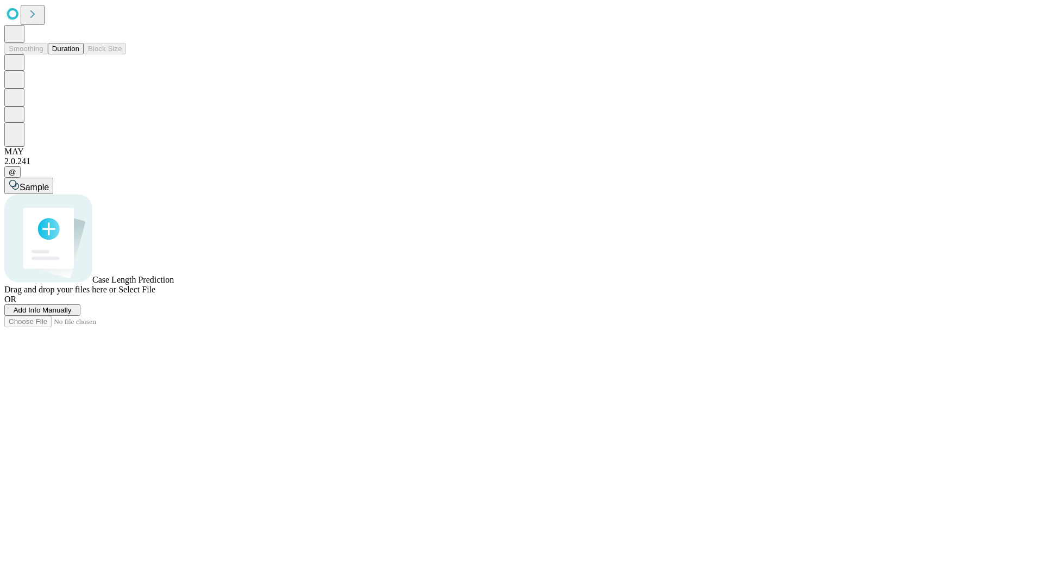
click at [79, 54] on button "Duration" at bounding box center [66, 48] width 36 height 11
click at [72, 314] on span "Add Info Manually" at bounding box center [43, 310] width 58 height 8
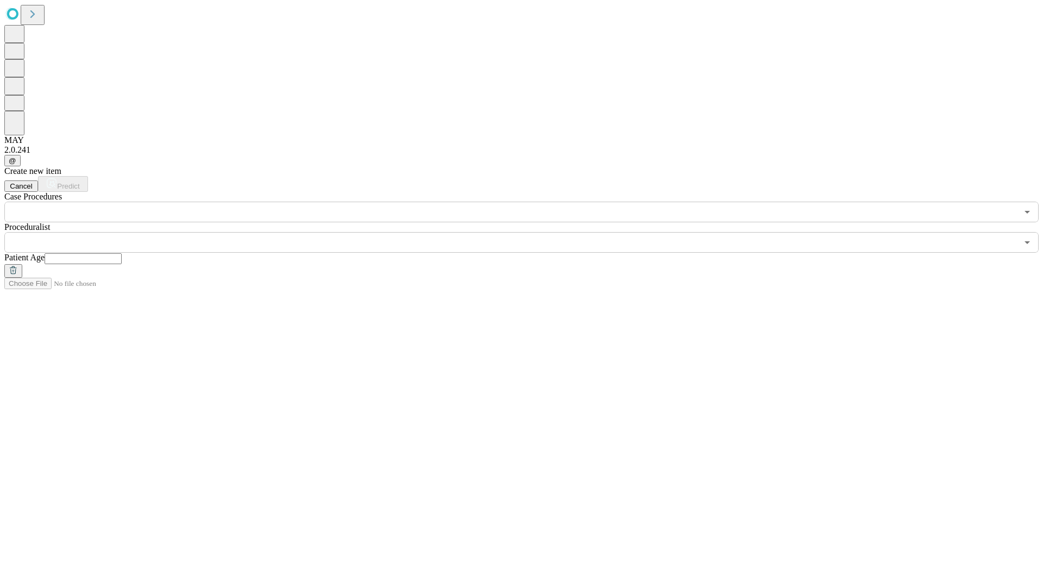
click at [122, 253] on input "text" at bounding box center [83, 258] width 77 height 11
type input "**"
click at [529, 232] on input "text" at bounding box center [510, 242] width 1013 height 21
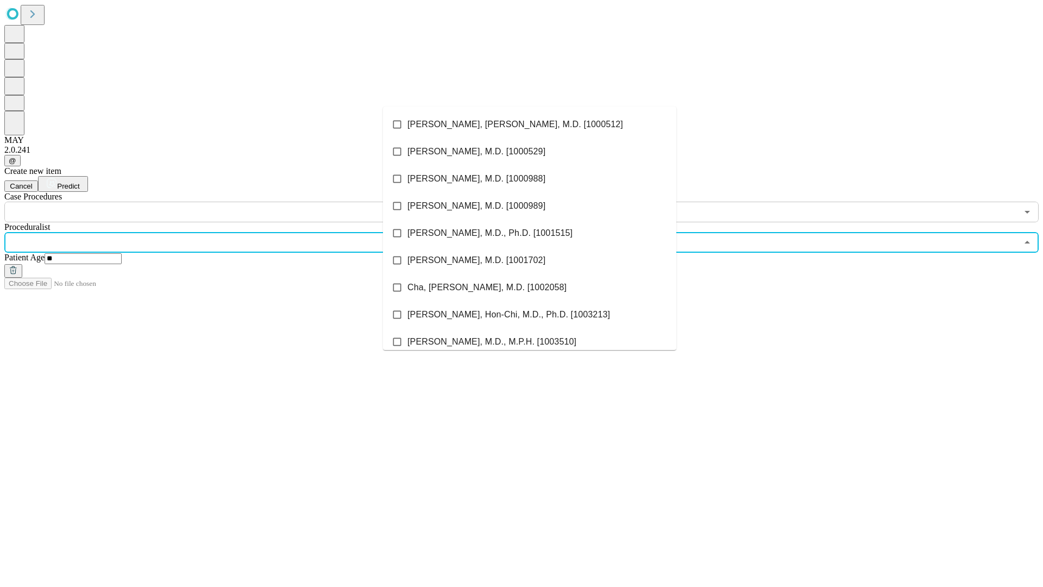
click at [530, 124] on li "[PERSON_NAME], [PERSON_NAME], M.D. [1000512]" at bounding box center [529, 124] width 293 height 27
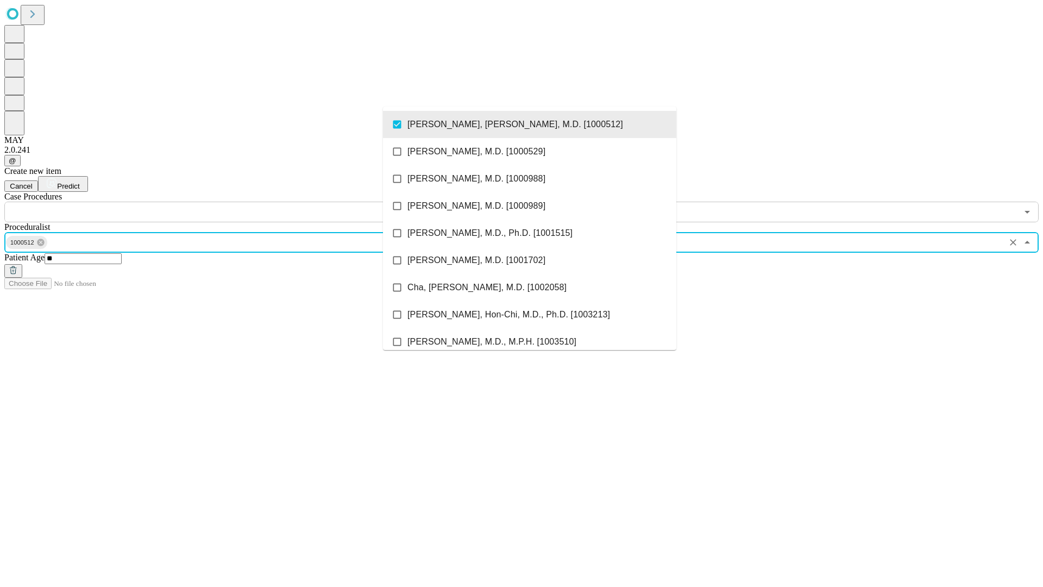
click at [228, 202] on input "text" at bounding box center [510, 212] width 1013 height 21
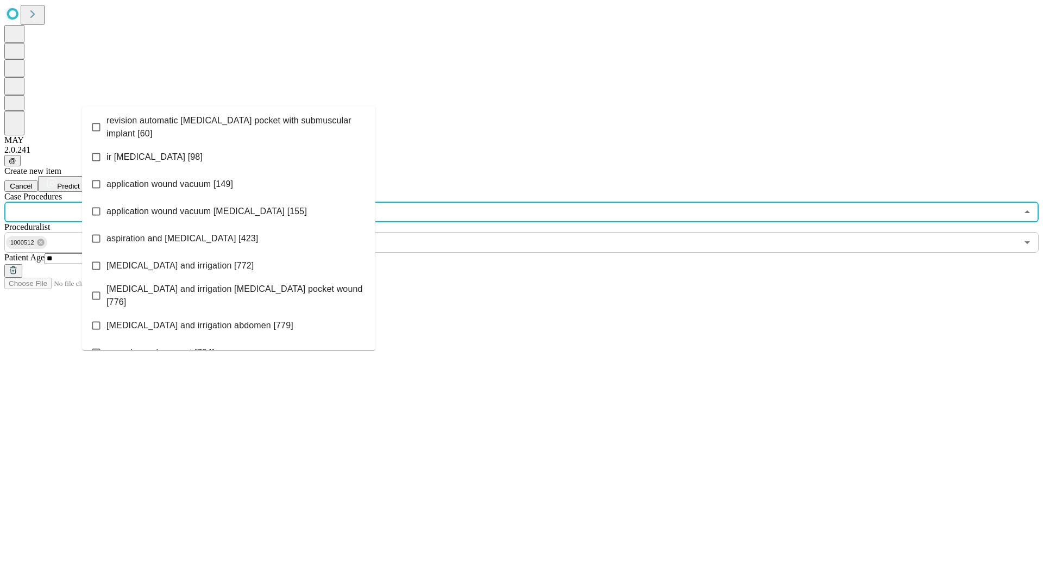
click at [229, 124] on span "revision automatic [MEDICAL_DATA] pocket with submuscular implant [60]" at bounding box center [236, 127] width 260 height 26
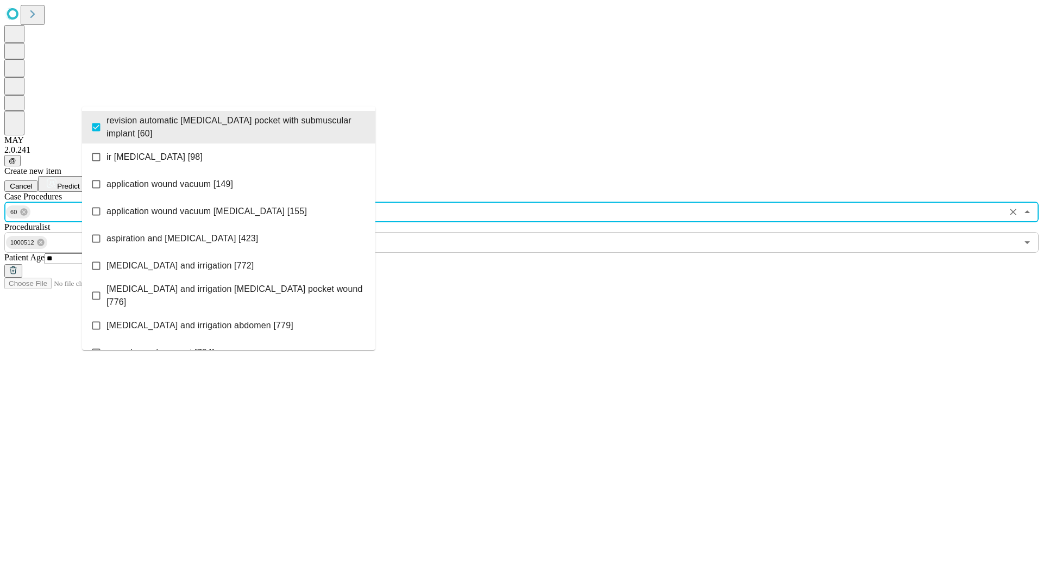
click at [79, 182] on span "Predict" at bounding box center [68, 186] width 22 height 8
